Goal: Check status: Check status

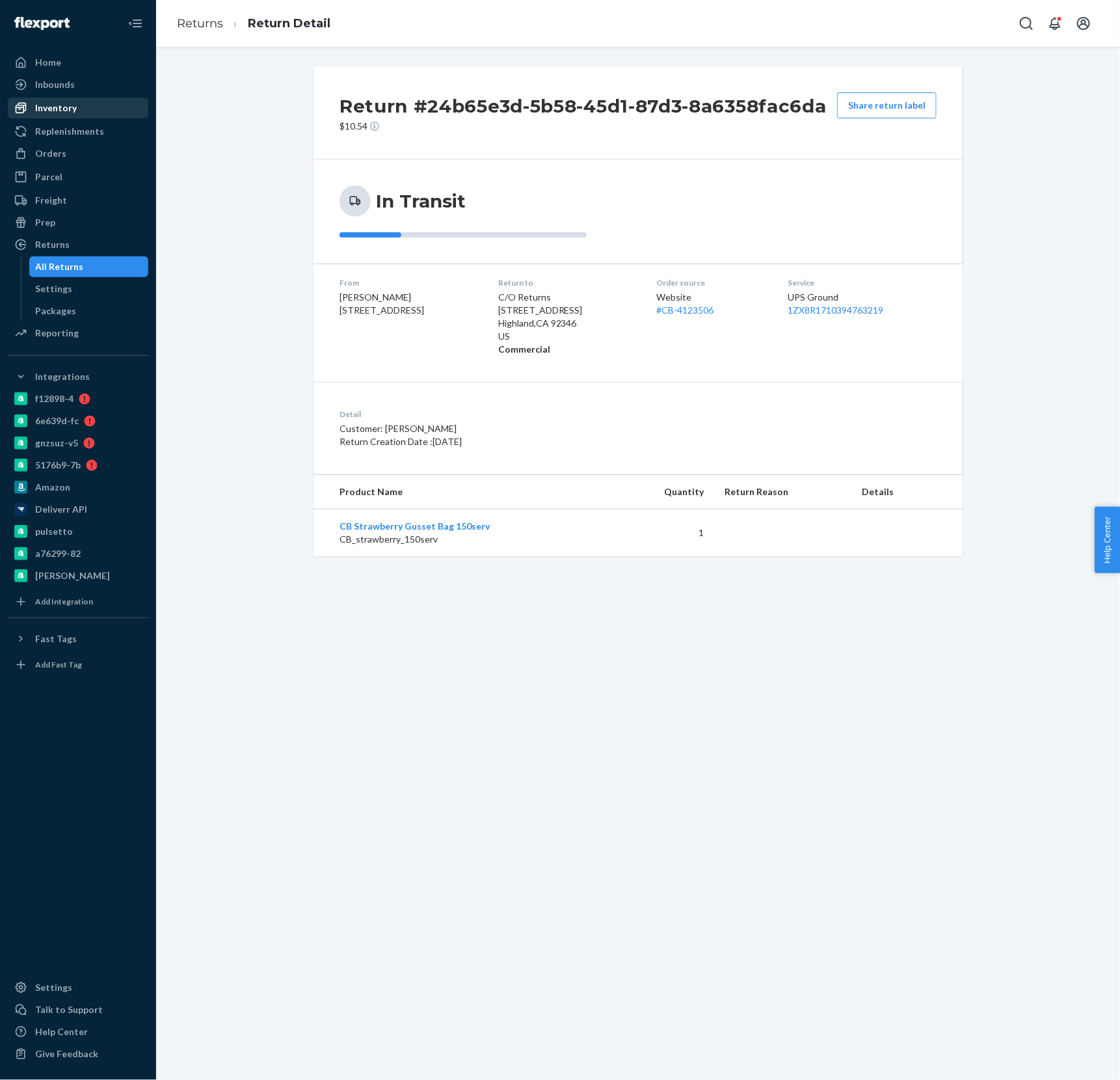
click at [73, 107] on div "Inventory" at bounding box center [55, 108] width 42 height 13
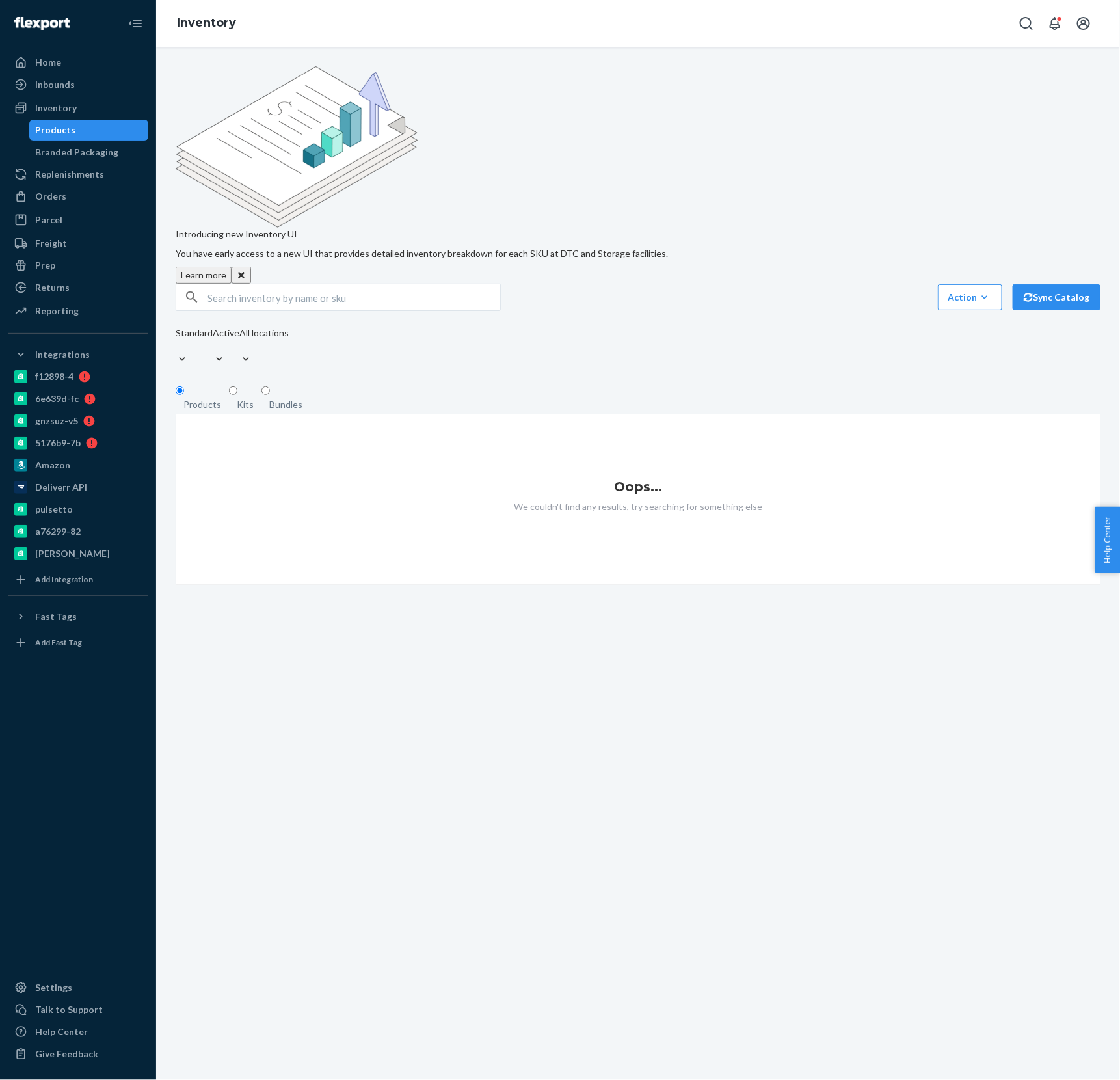
click at [728, 284] on div "Action Create product Create kit or bundle Bulk create products Bulk update pro…" at bounding box center [638, 297] width 925 height 28
click at [79, 112] on div "Inventory" at bounding box center [78, 108] width 138 height 18
click at [78, 109] on div "Inventory" at bounding box center [78, 108] width 138 height 18
click at [45, 107] on div "Inventory" at bounding box center [55, 108] width 42 height 13
click at [337, 284] on input "text" at bounding box center [353, 296] width 293 height 26
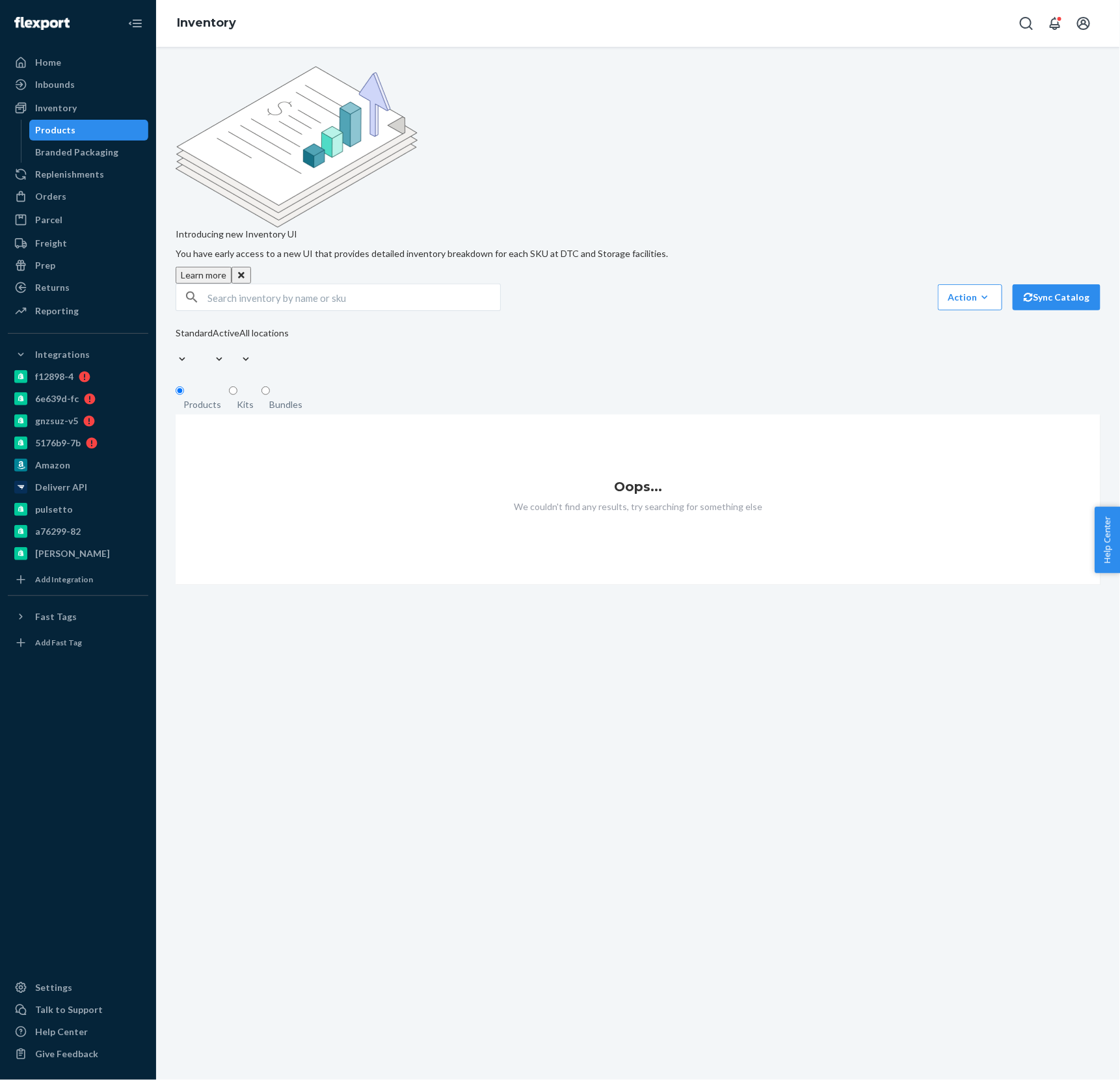
click at [599, 284] on div "Action Create product Create kit or bundle Bulk create products Bulk update pro…" at bounding box center [638, 297] width 925 height 28
click at [51, 111] on div "Inventory" at bounding box center [55, 108] width 42 height 13
click at [727, 284] on div "Action Create product Create kit or bundle Bulk create products Bulk update pro…" at bounding box center [638, 297] width 925 height 28
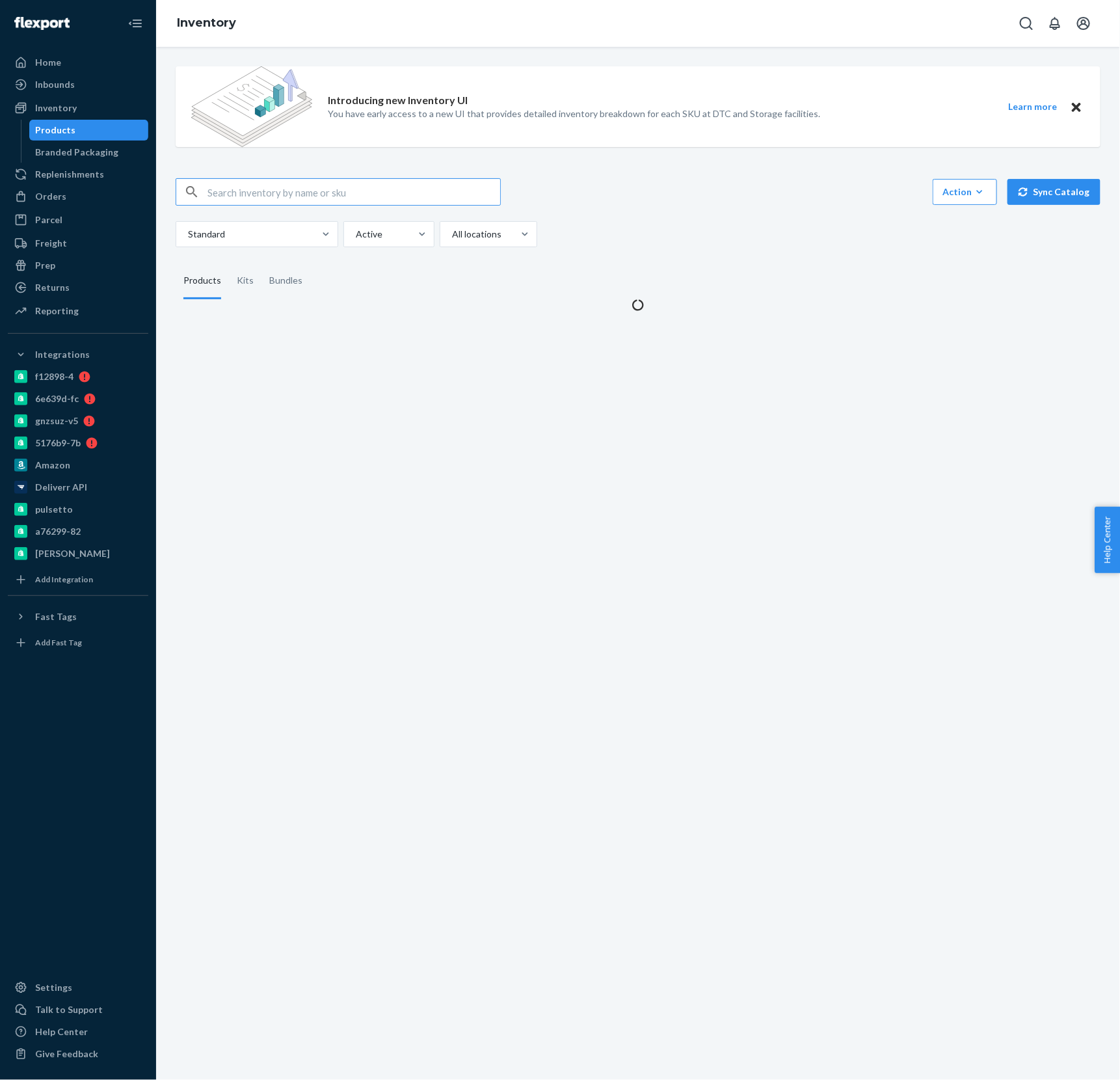
click at [653, 191] on div "Action Create product Create kit or bundle Bulk create products Bulk update pro…" at bounding box center [638, 192] width 925 height 28
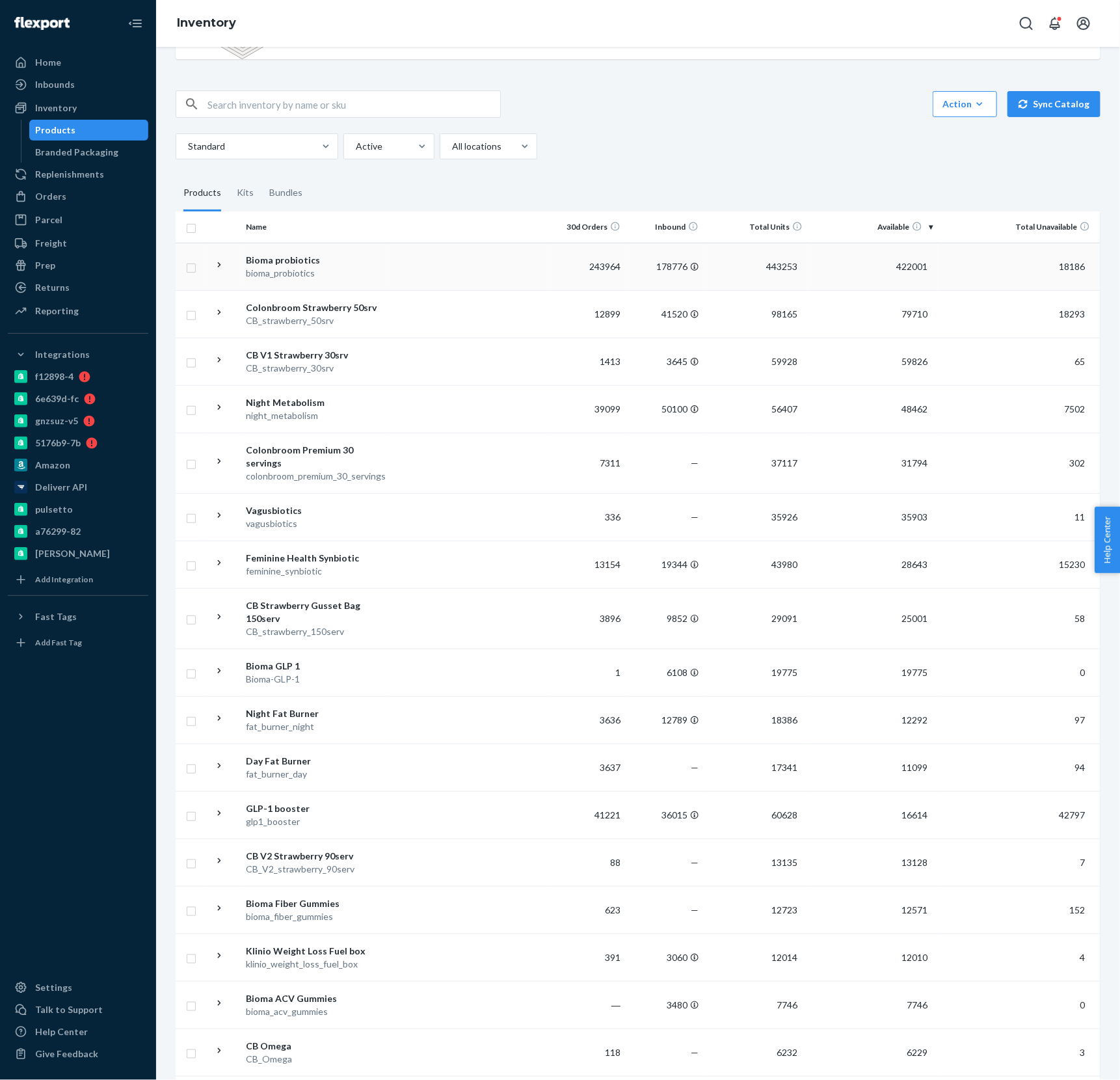
scroll to position [96, 0]
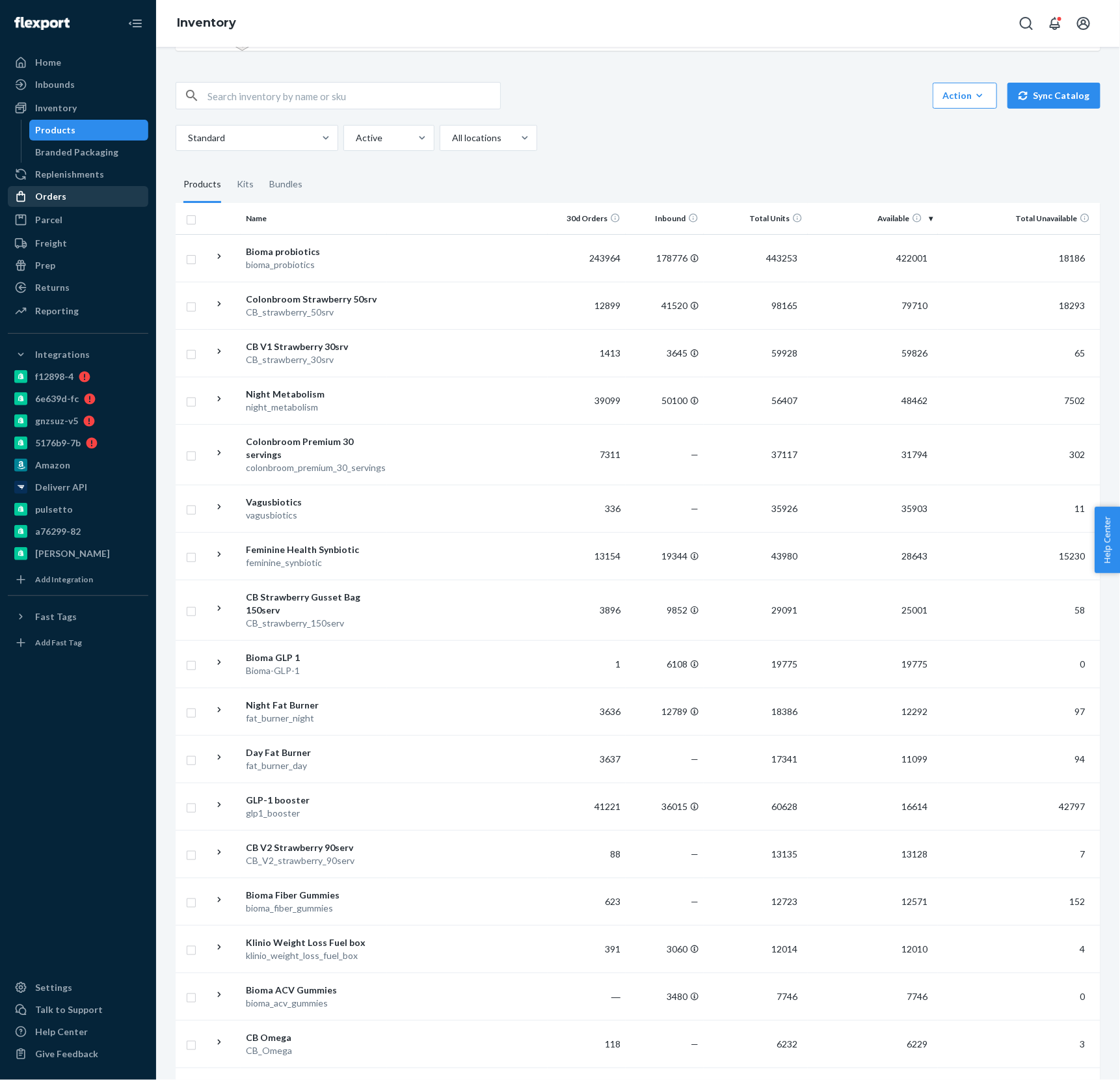
click at [55, 192] on div "Orders" at bounding box center [50, 196] width 31 height 13
click at [59, 195] on div "Orders" at bounding box center [50, 196] width 31 height 13
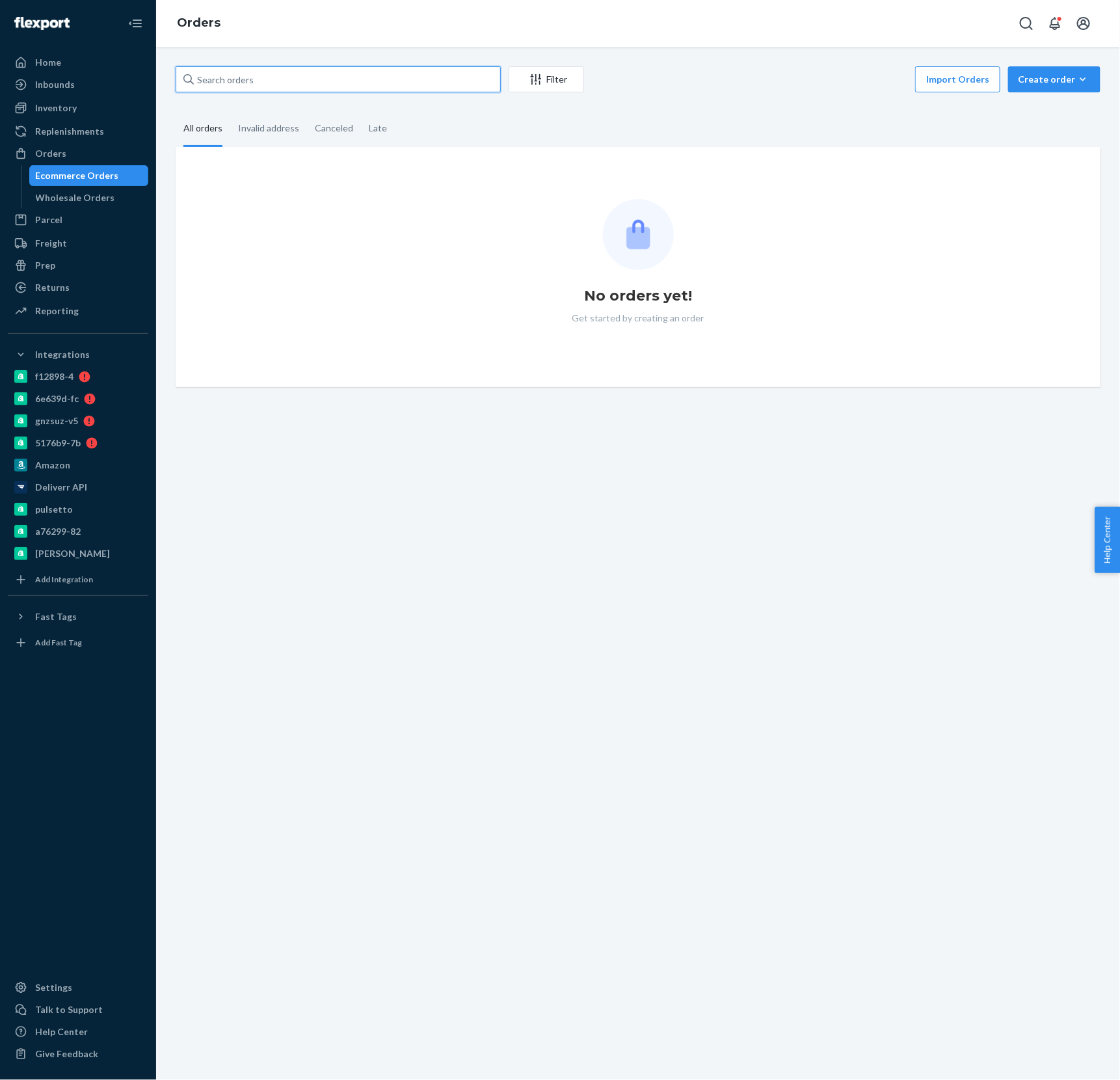
click at [346, 66] on input "text" at bounding box center [338, 79] width 325 height 26
paste input "CB-4208223"
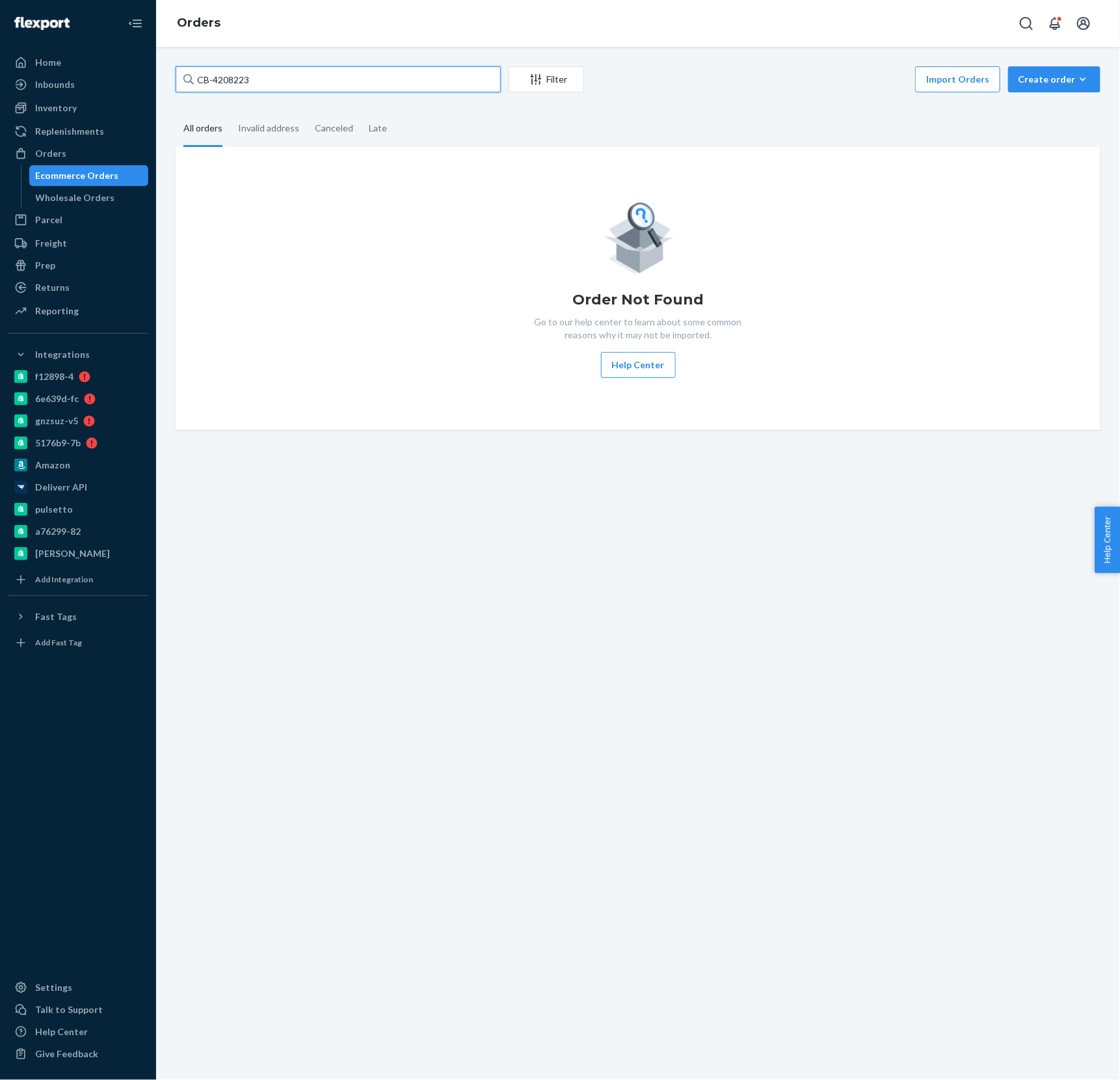
type input "CB-4208223"
click at [391, 29] on div "Orders" at bounding box center [638, 23] width 964 height 46
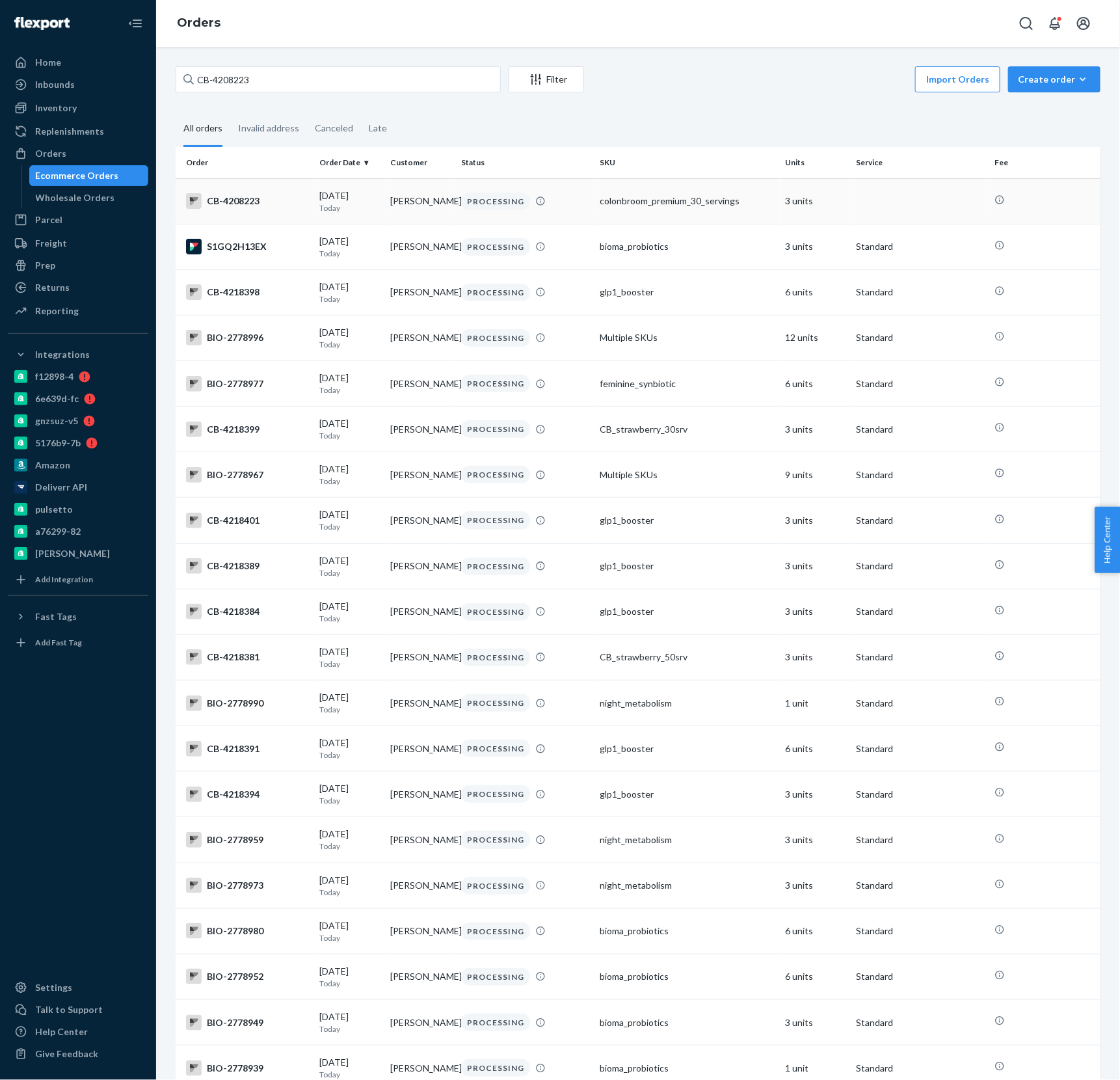
click at [617, 210] on td "colonbroom_premium_30_servings" at bounding box center [687, 201] width 185 height 46
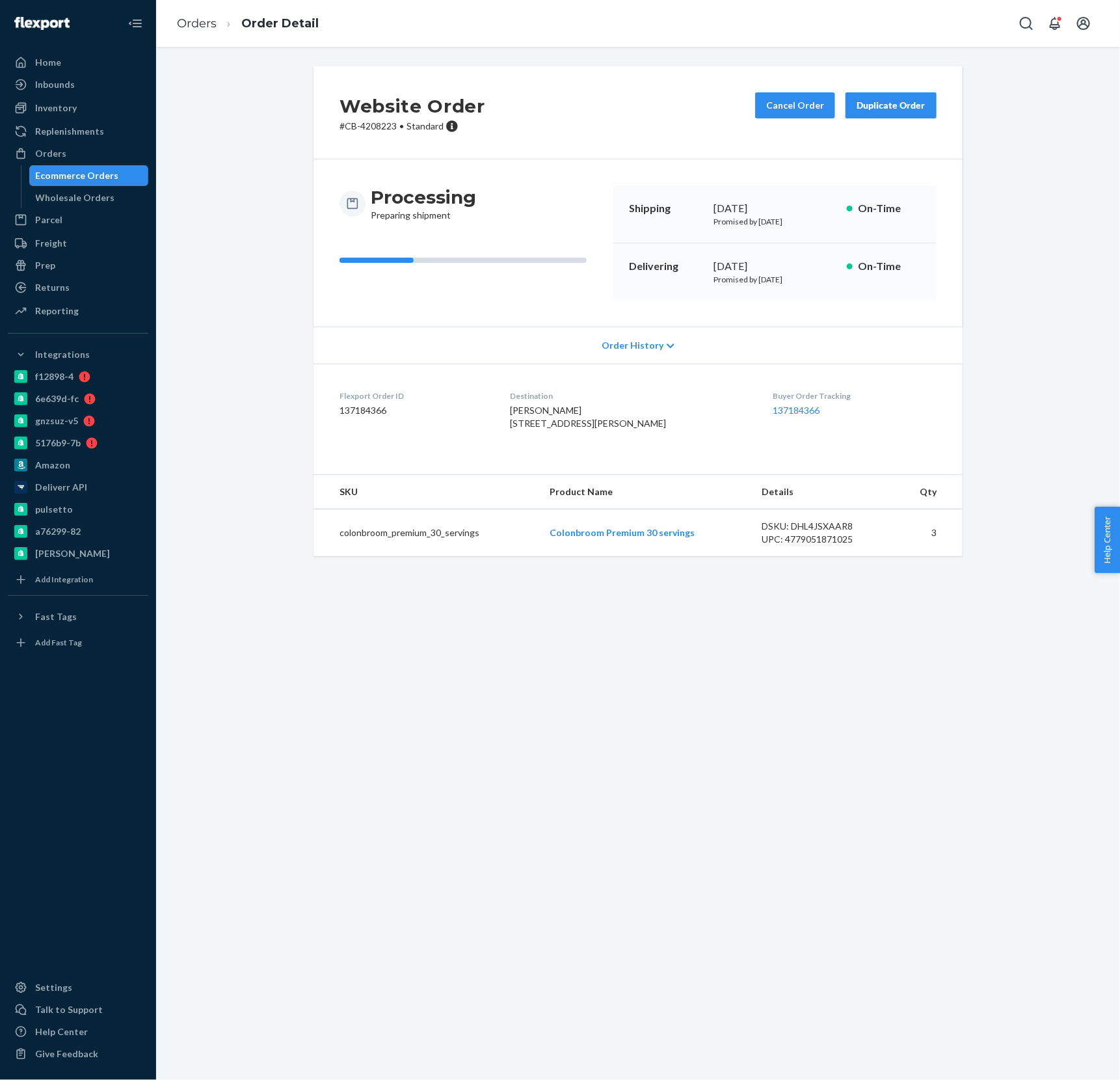
click at [568, 735] on div "Website Order # CB-4208223 • Standard Cancel Order Duplicate Order Processing P…" at bounding box center [638, 562] width 964 height 1033
